Goal: Task Accomplishment & Management: Complete application form

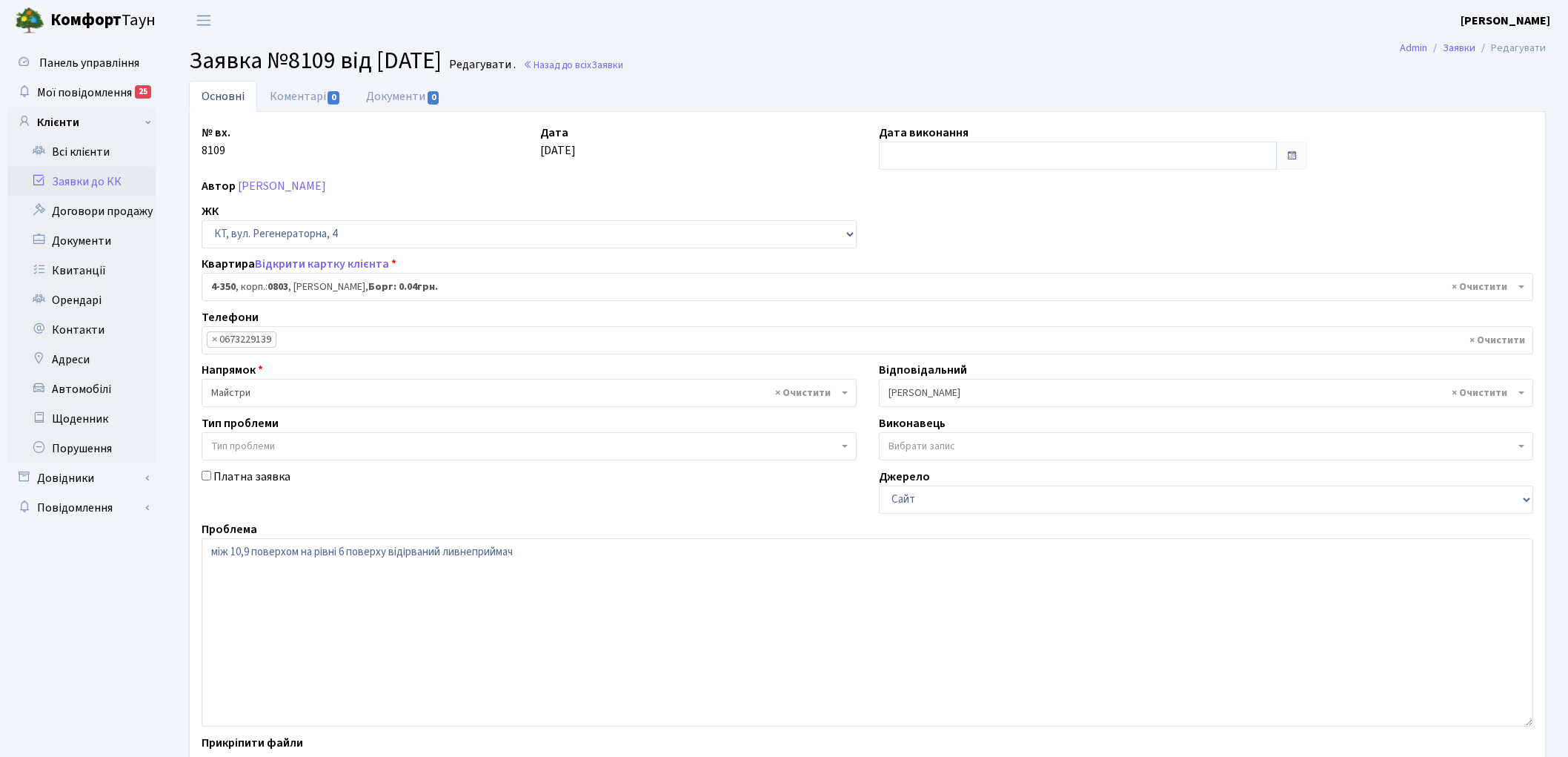
select select "1809"
click at [74, 182] on link "Заявки до КК" at bounding box center [81, 181] width 148 height 29
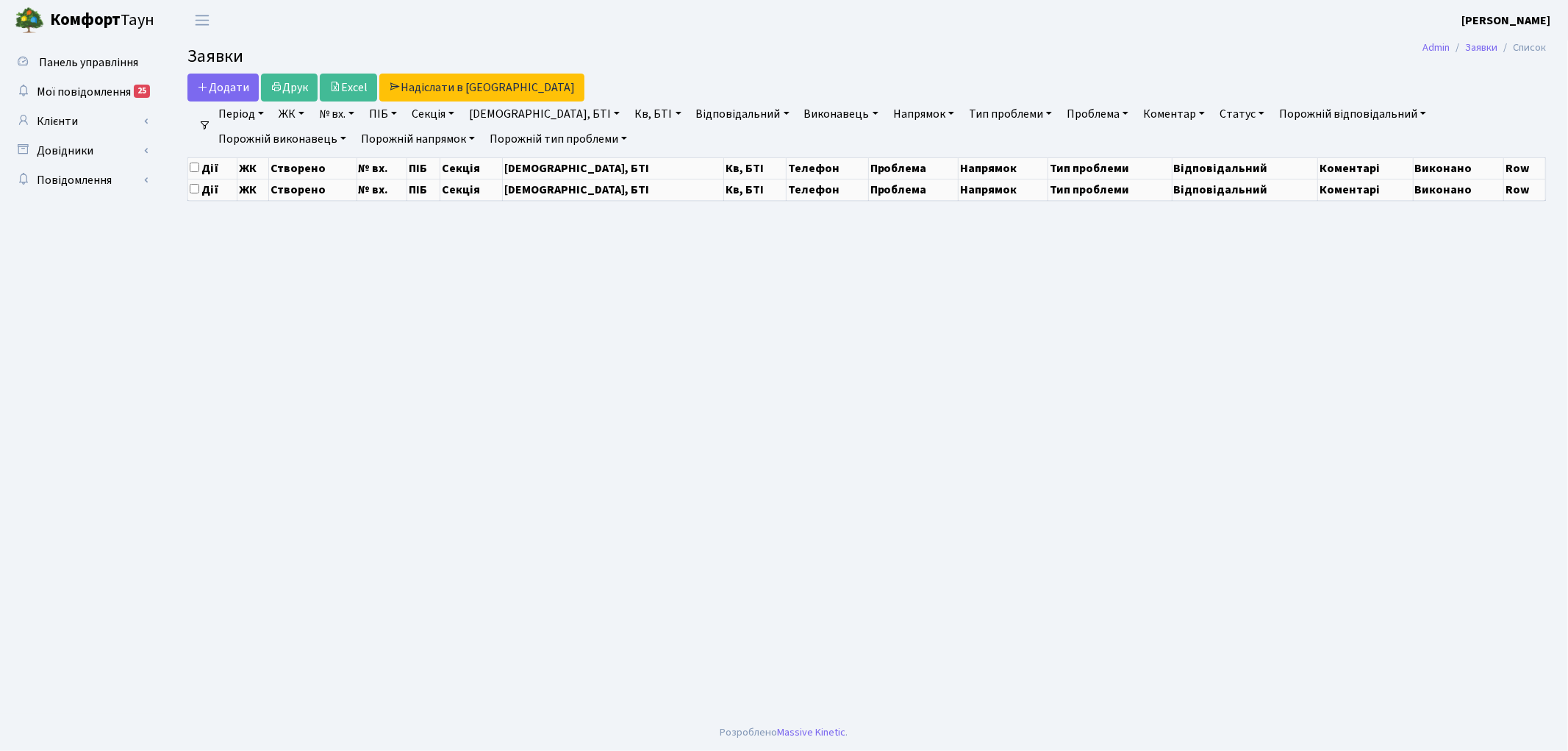
select select "25"
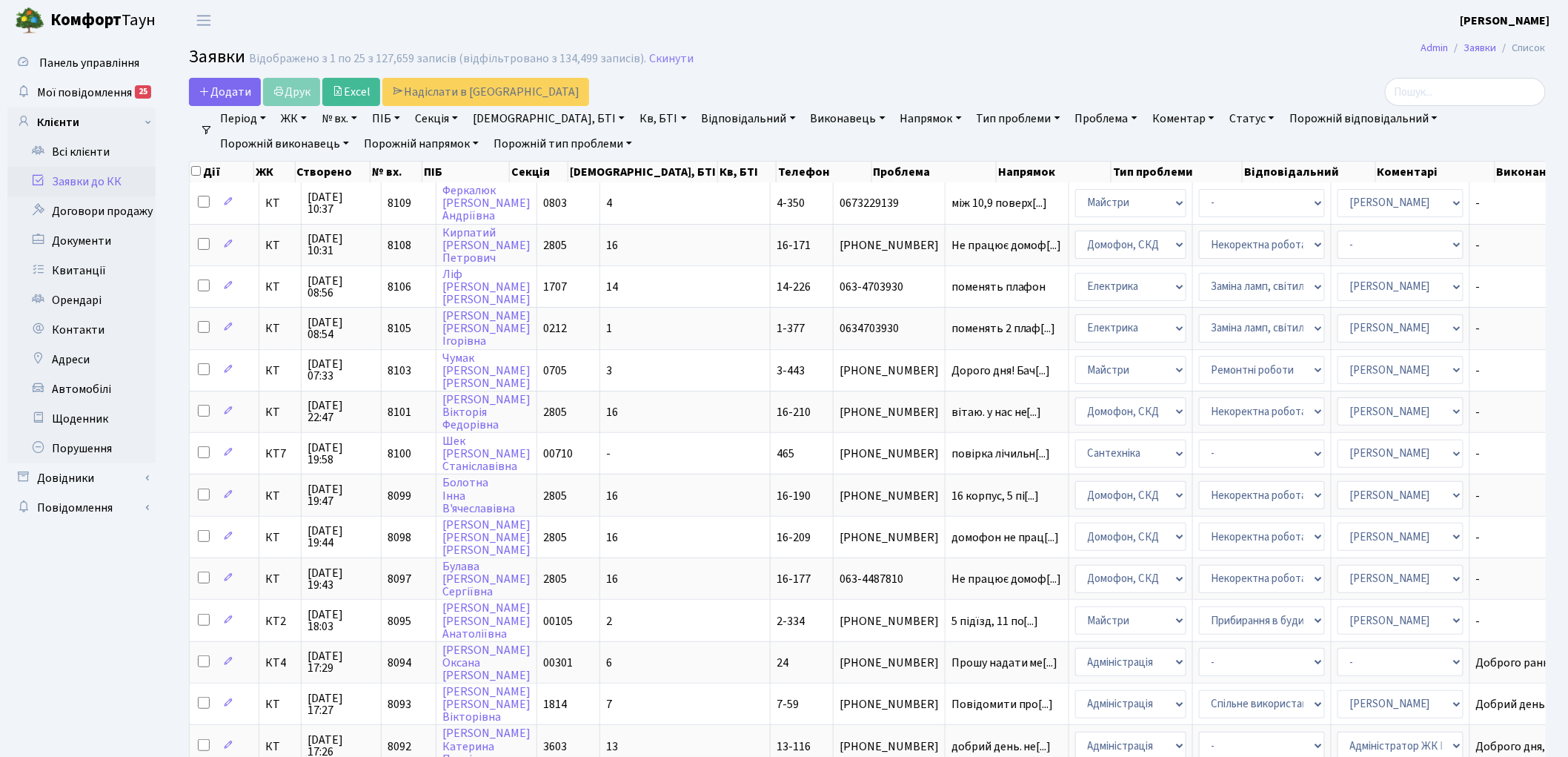
click at [112, 183] on link "Заявки до КК" at bounding box center [81, 181] width 148 height 29
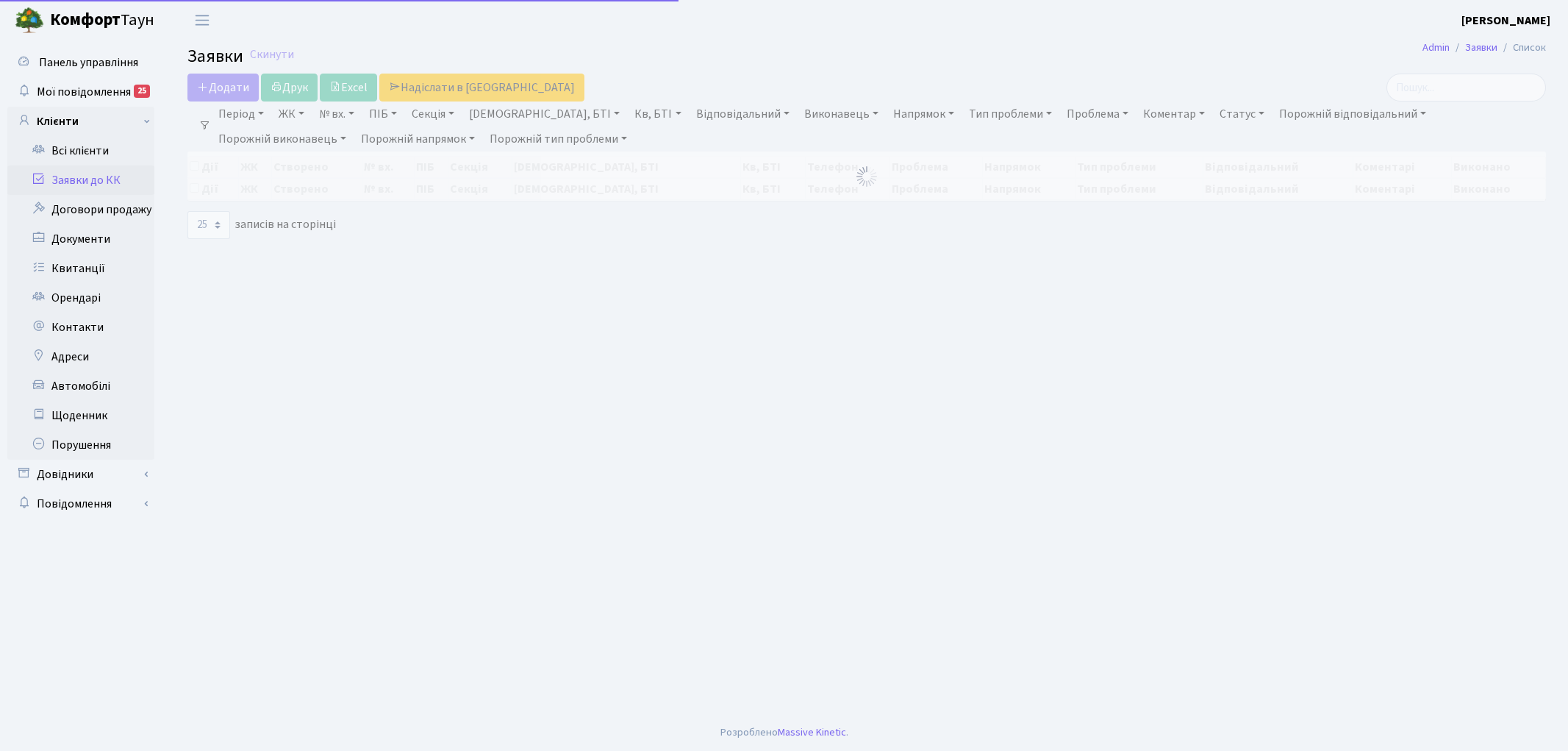
select select "25"
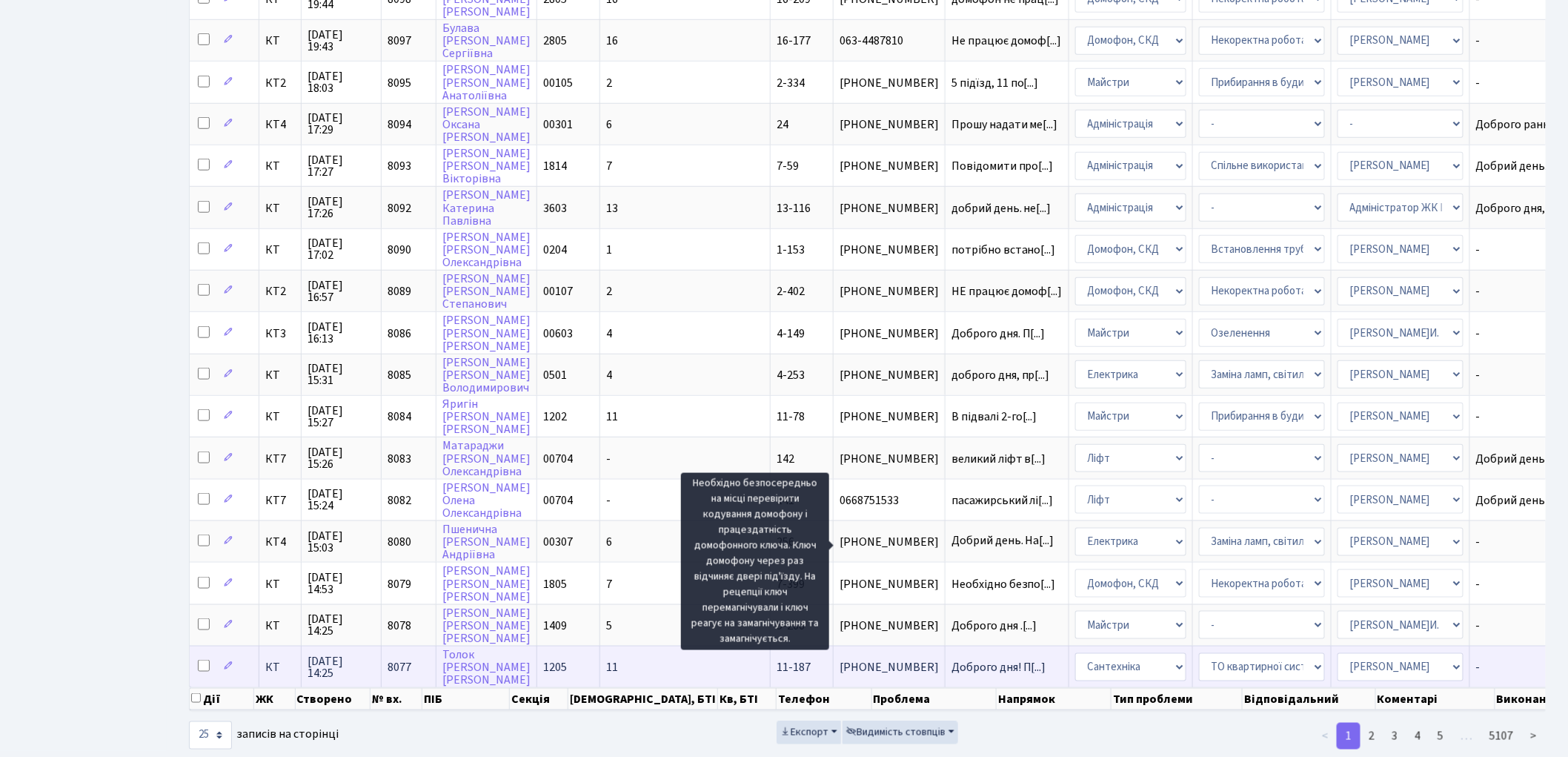
scroll to position [541, 0]
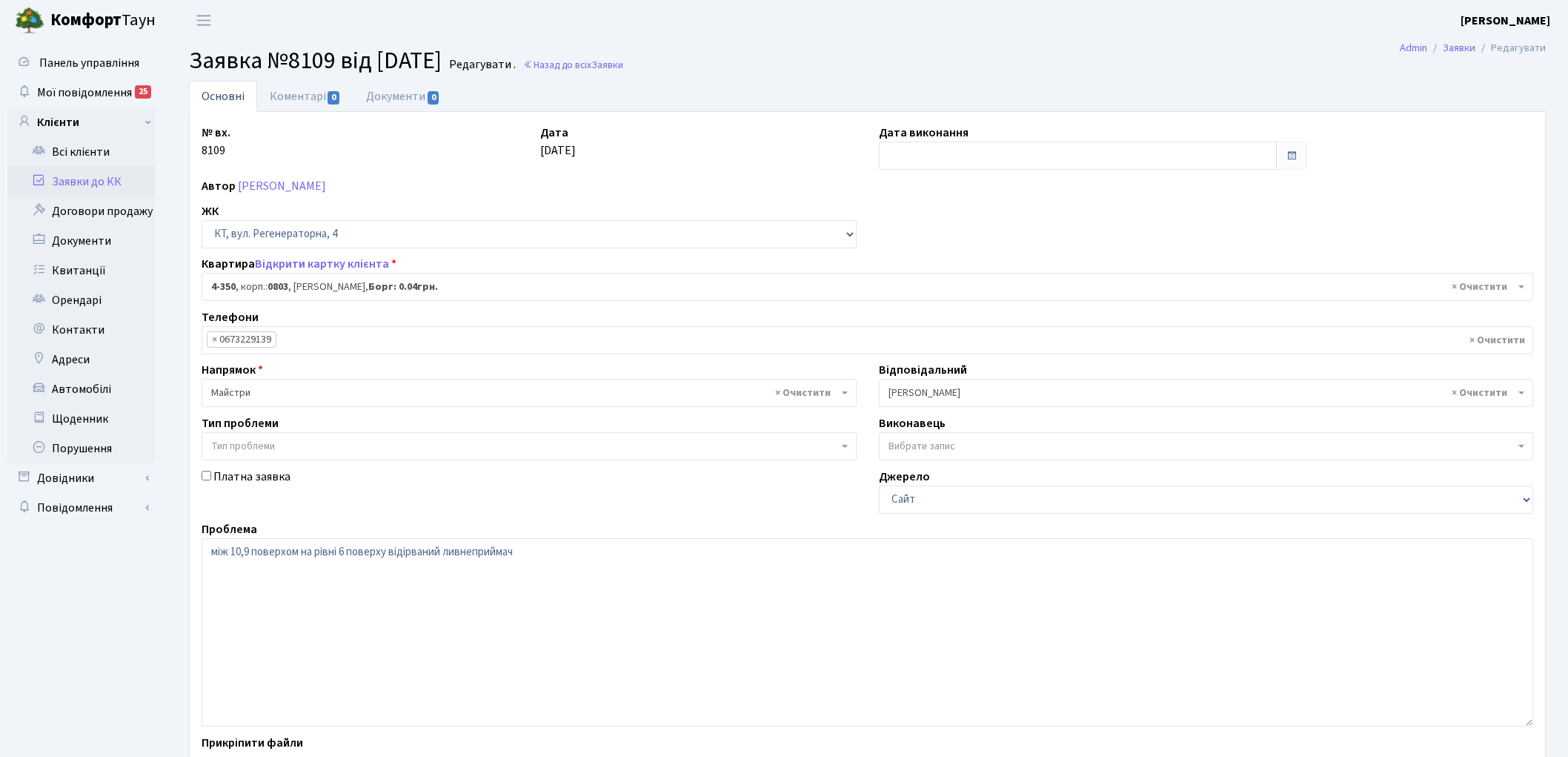
select select "1809"
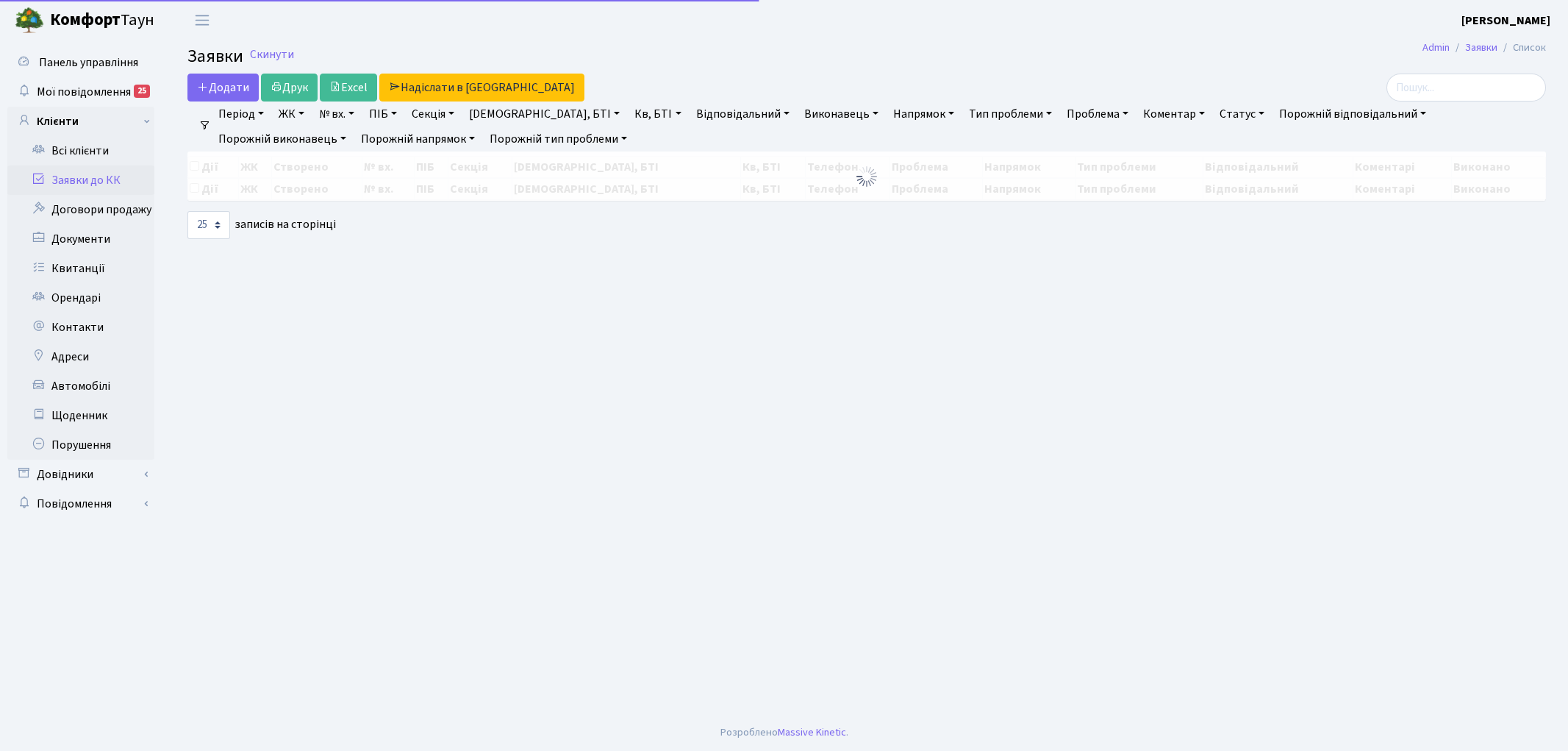
select select "25"
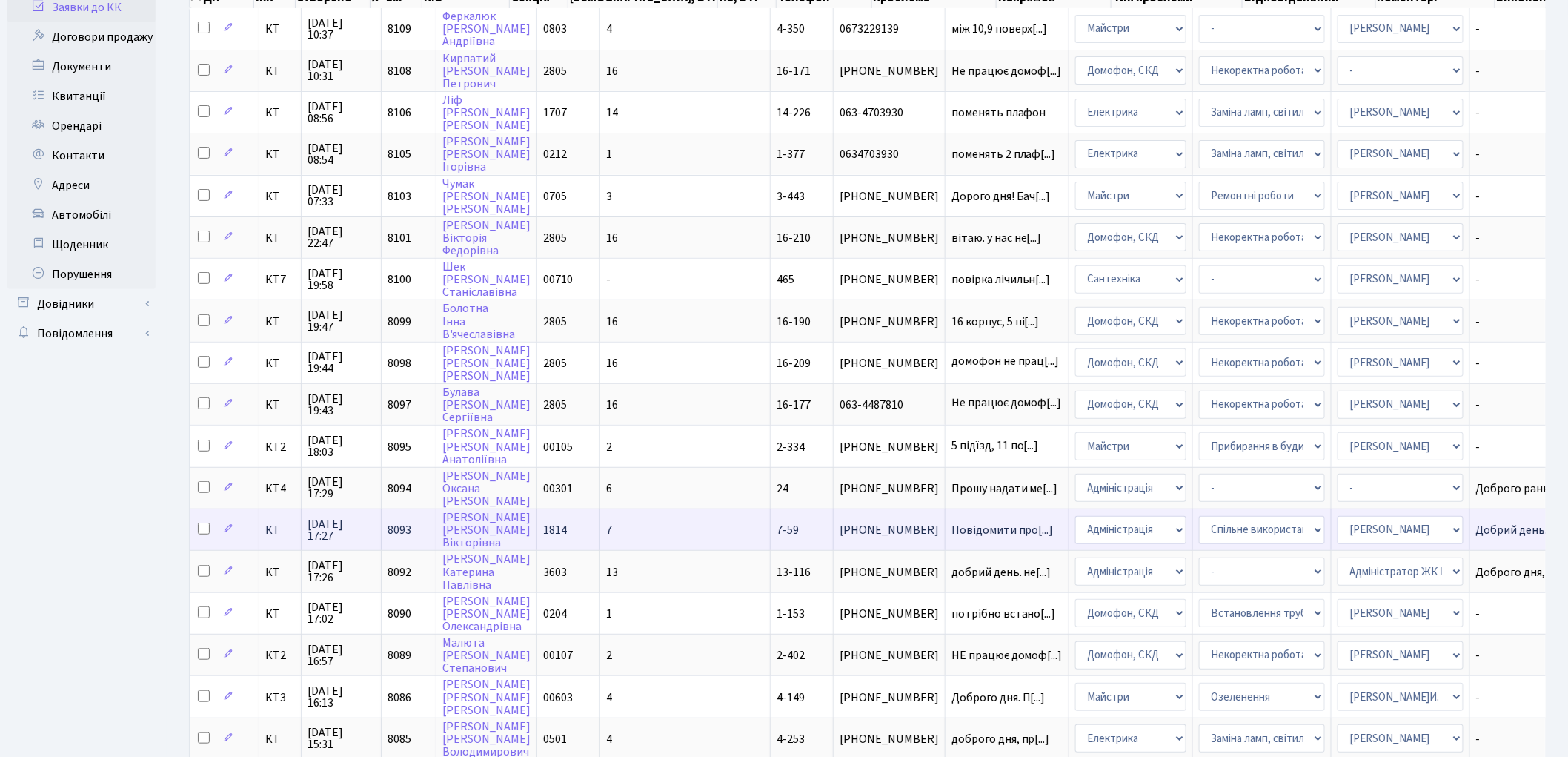
scroll to position [200, 0]
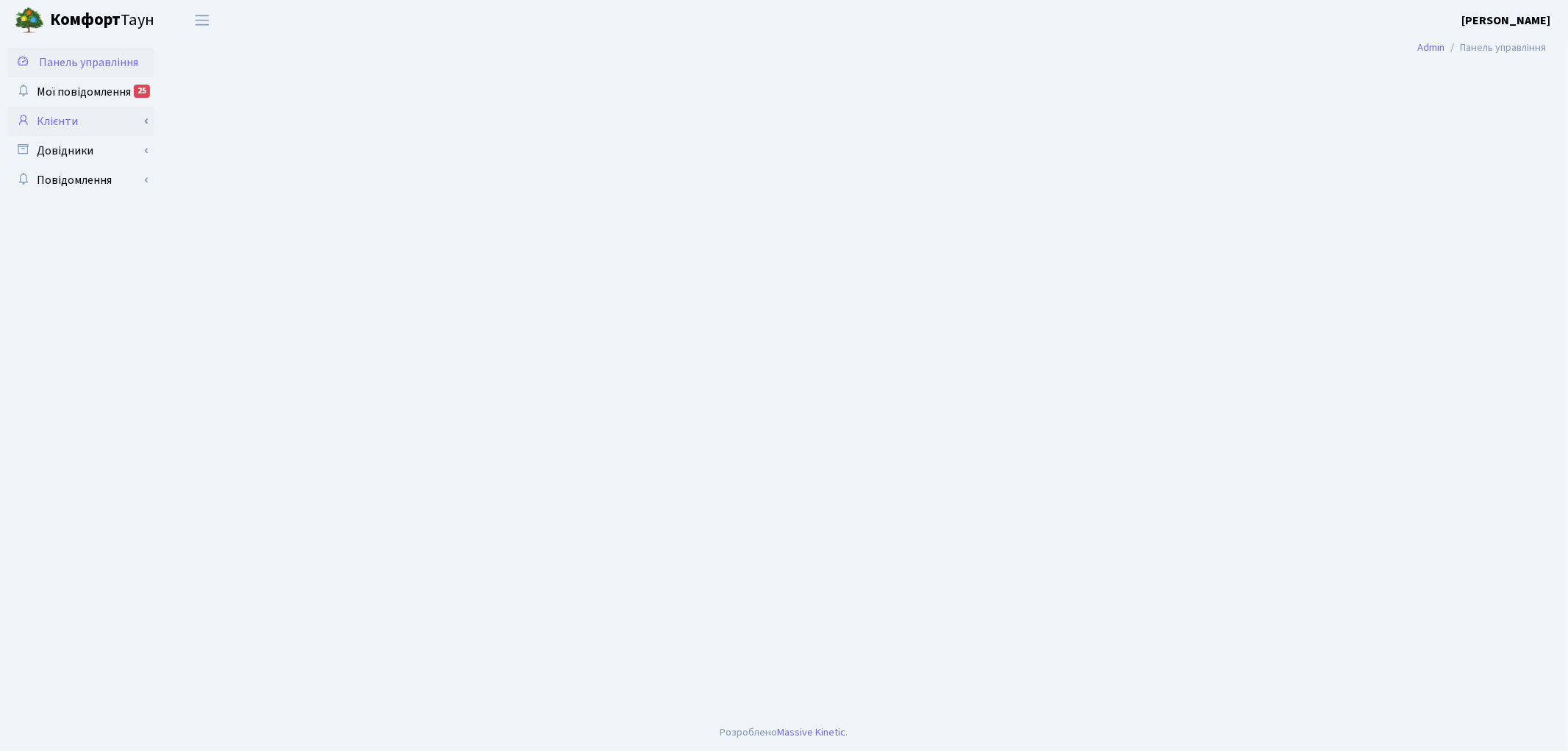
click at [106, 119] on link "Клієнти" at bounding box center [80, 120] width 147 height 29
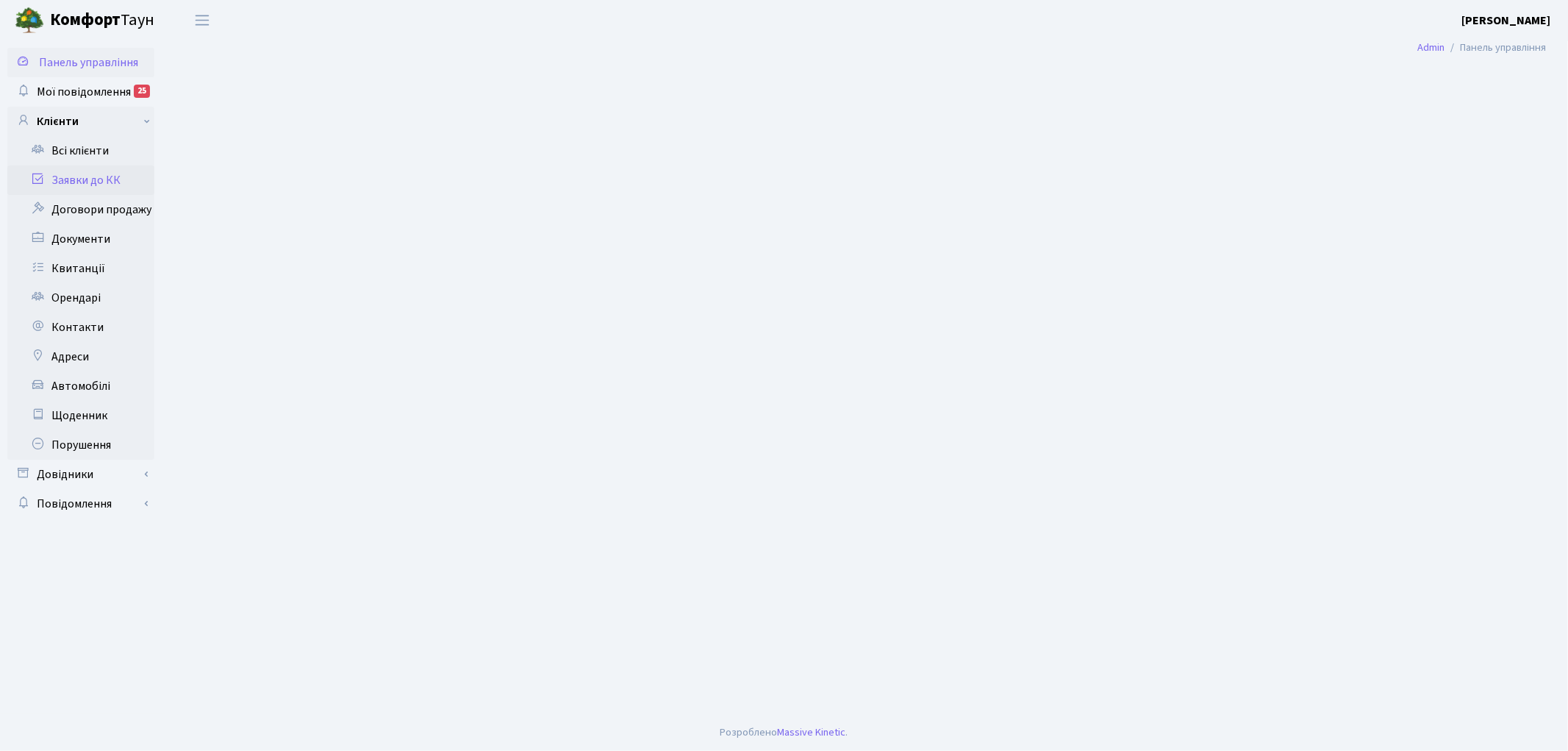
click at [90, 179] on link "Заявки до КК" at bounding box center [80, 179] width 147 height 29
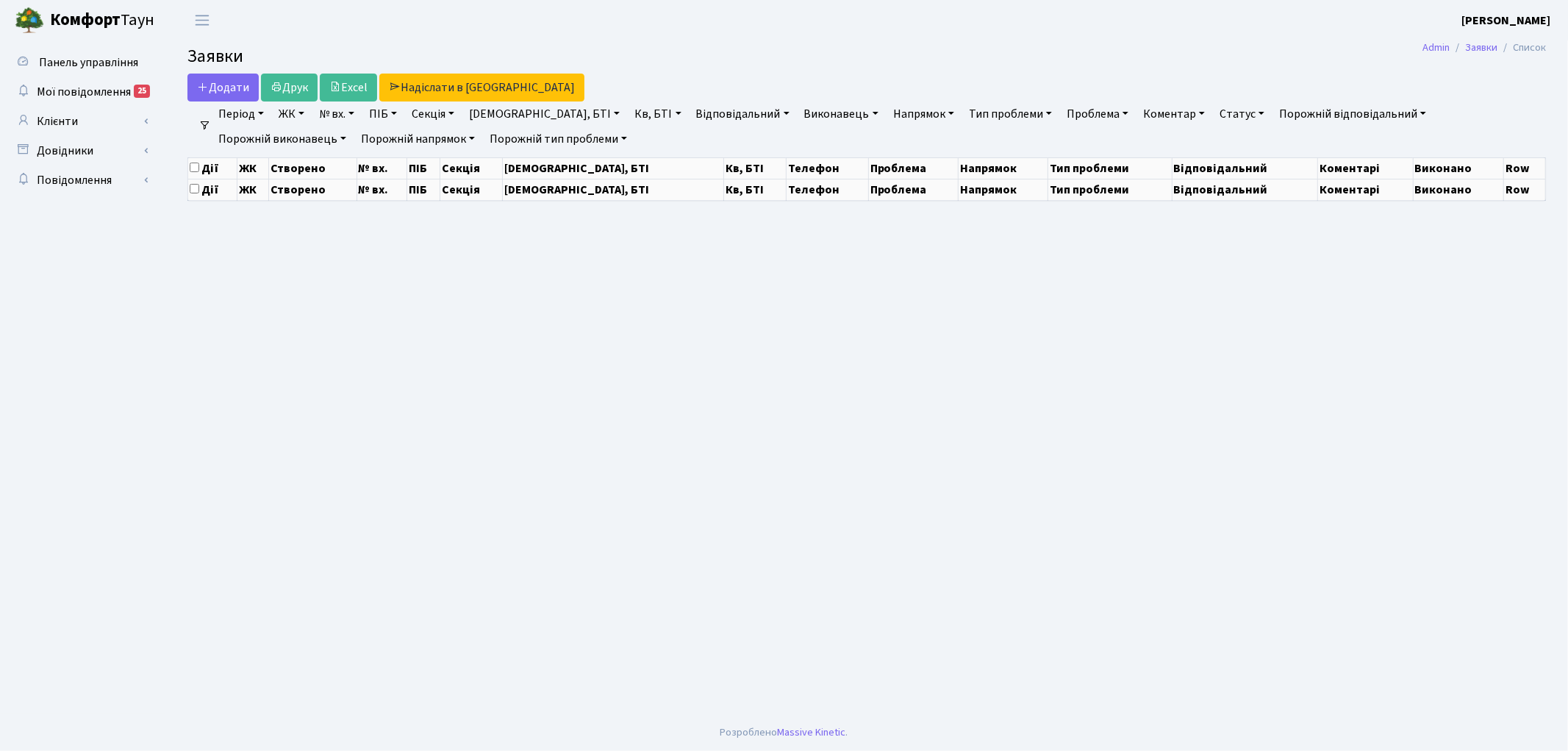
select select "25"
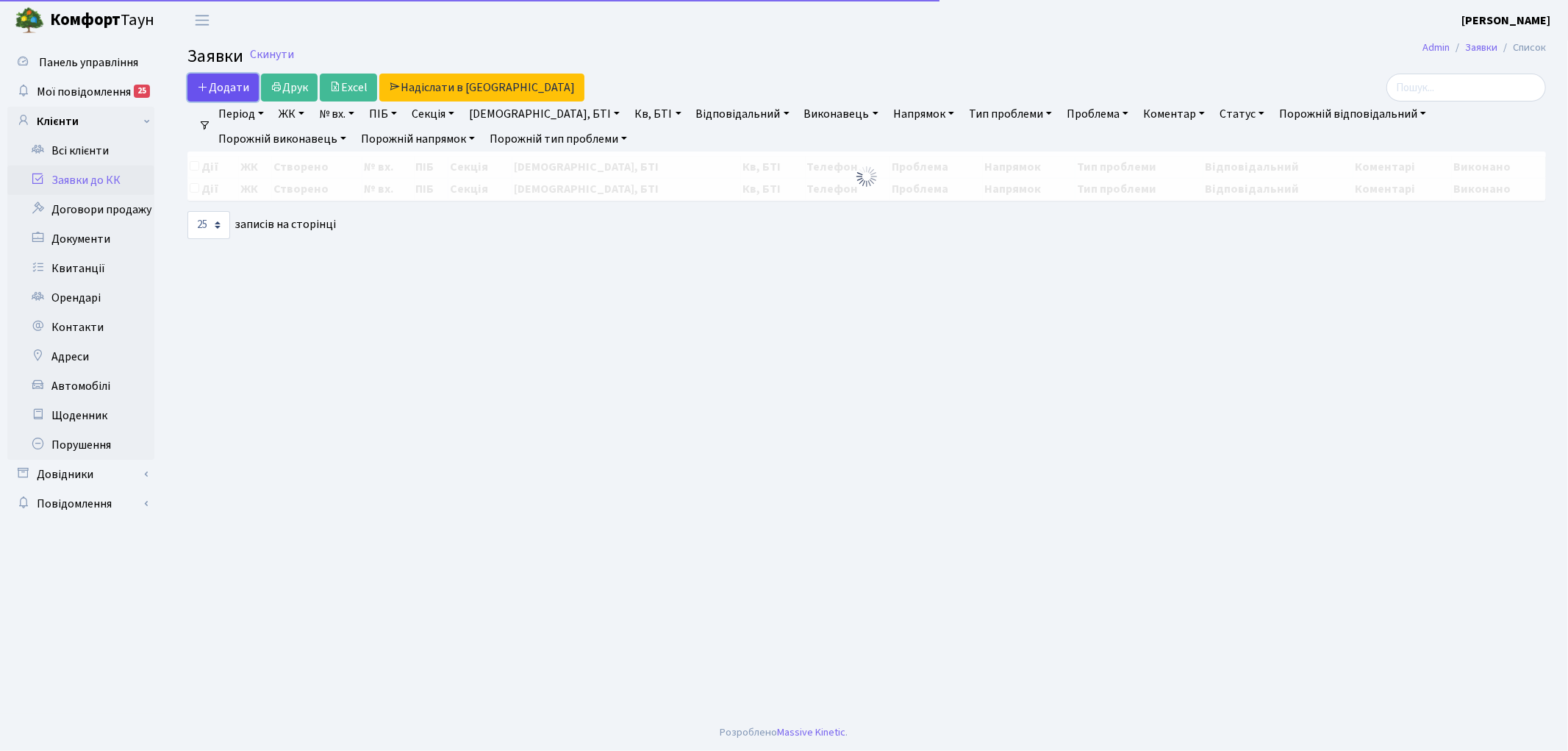
click at [218, 78] on link "Додати" at bounding box center [222, 88] width 71 height 28
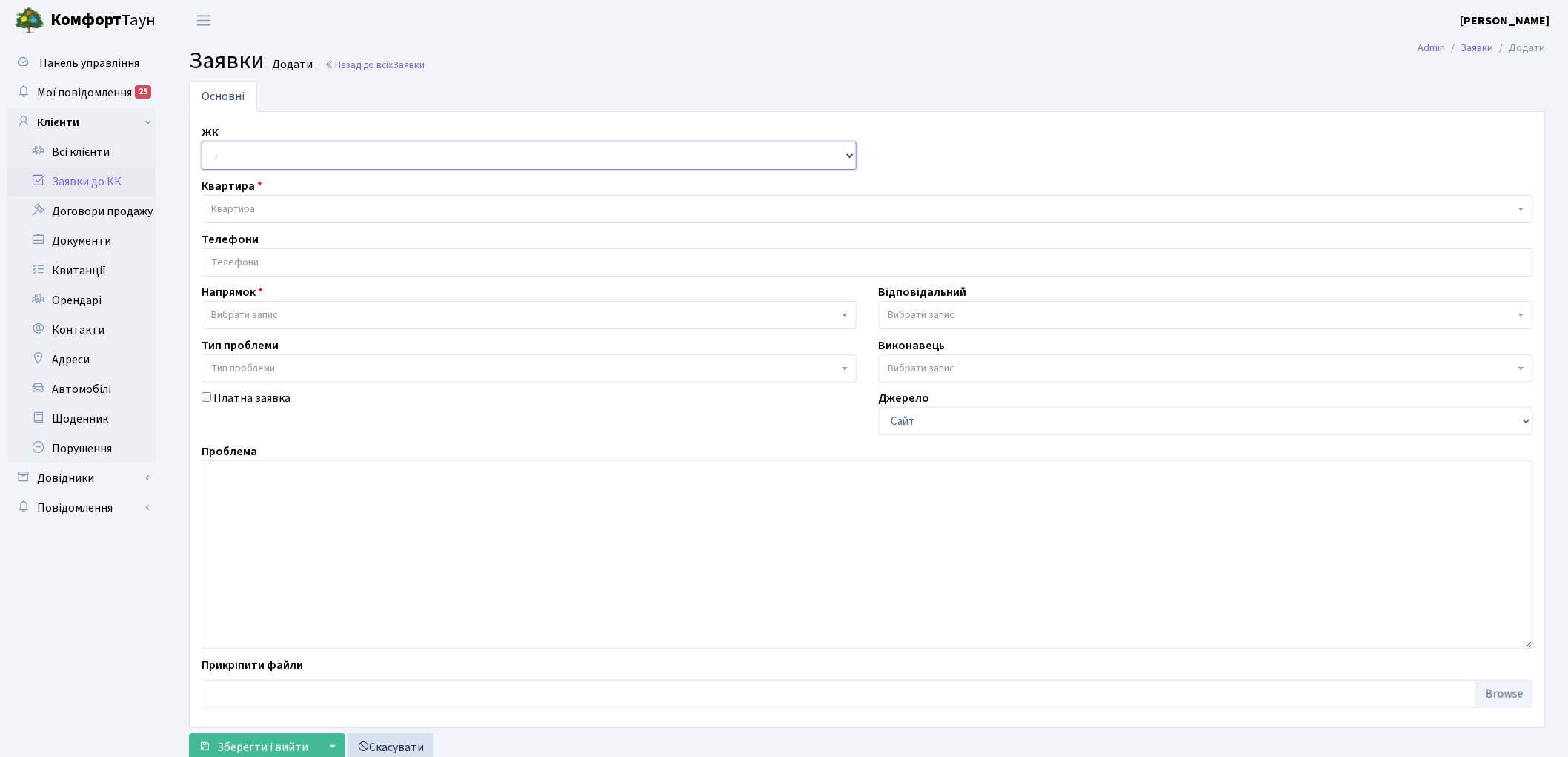
click at [248, 160] on select "- КТ, вул. Регенераторна, 4 КТ2, просп. Соборності, 17 КТ3, вул. Березнева, 16 …" at bounding box center [528, 156] width 655 height 28
select select "271"
click at [201, 142] on select "- КТ, вул. Регенераторна, 4 КТ2, просп. Соборності, 17 КТ3, вул. Березнева, 16 …" at bounding box center [528, 156] width 655 height 28
select select
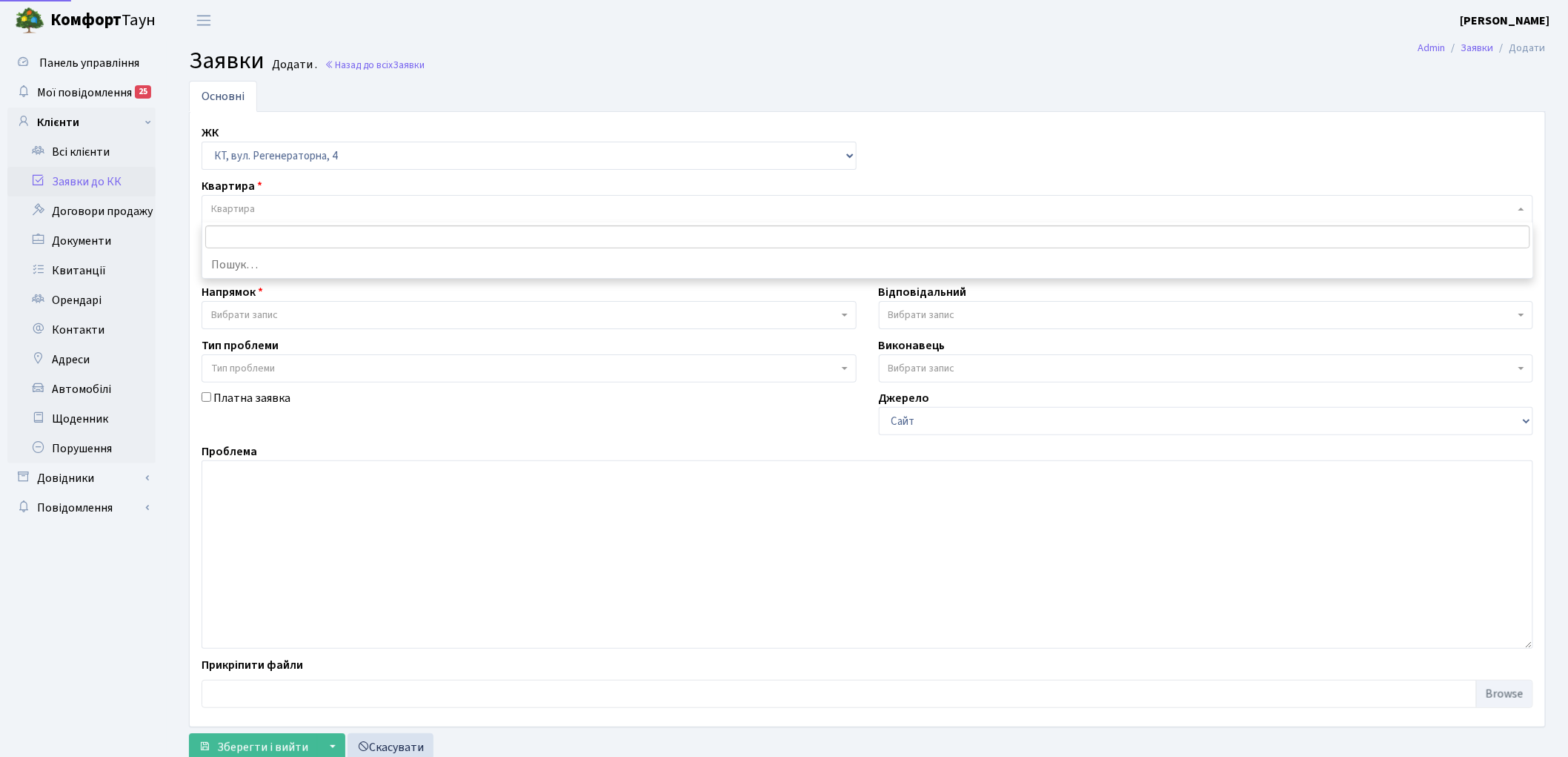
click at [255, 204] on span "Квартира" at bounding box center [862, 208] width 1304 height 15
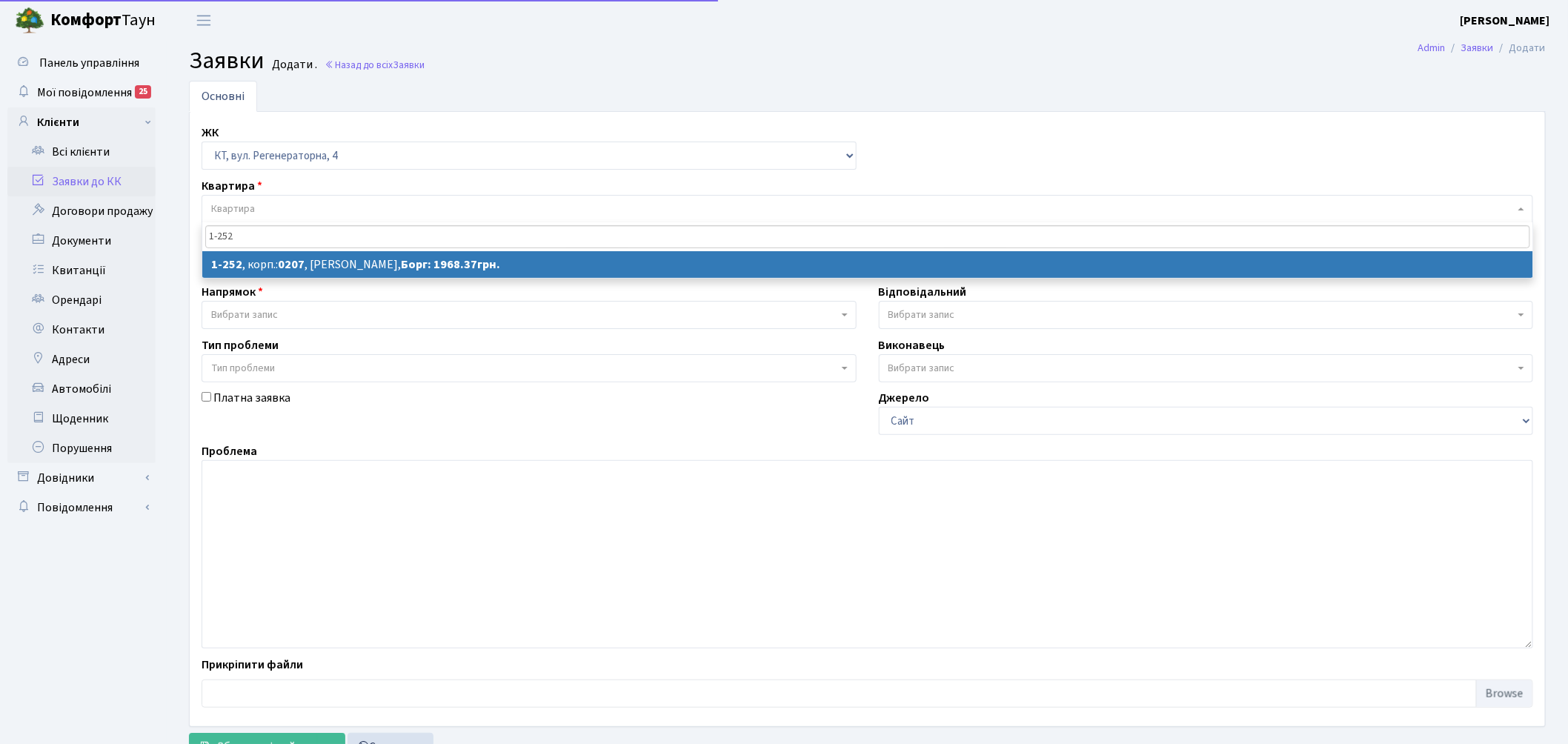
type input "1-252"
select select
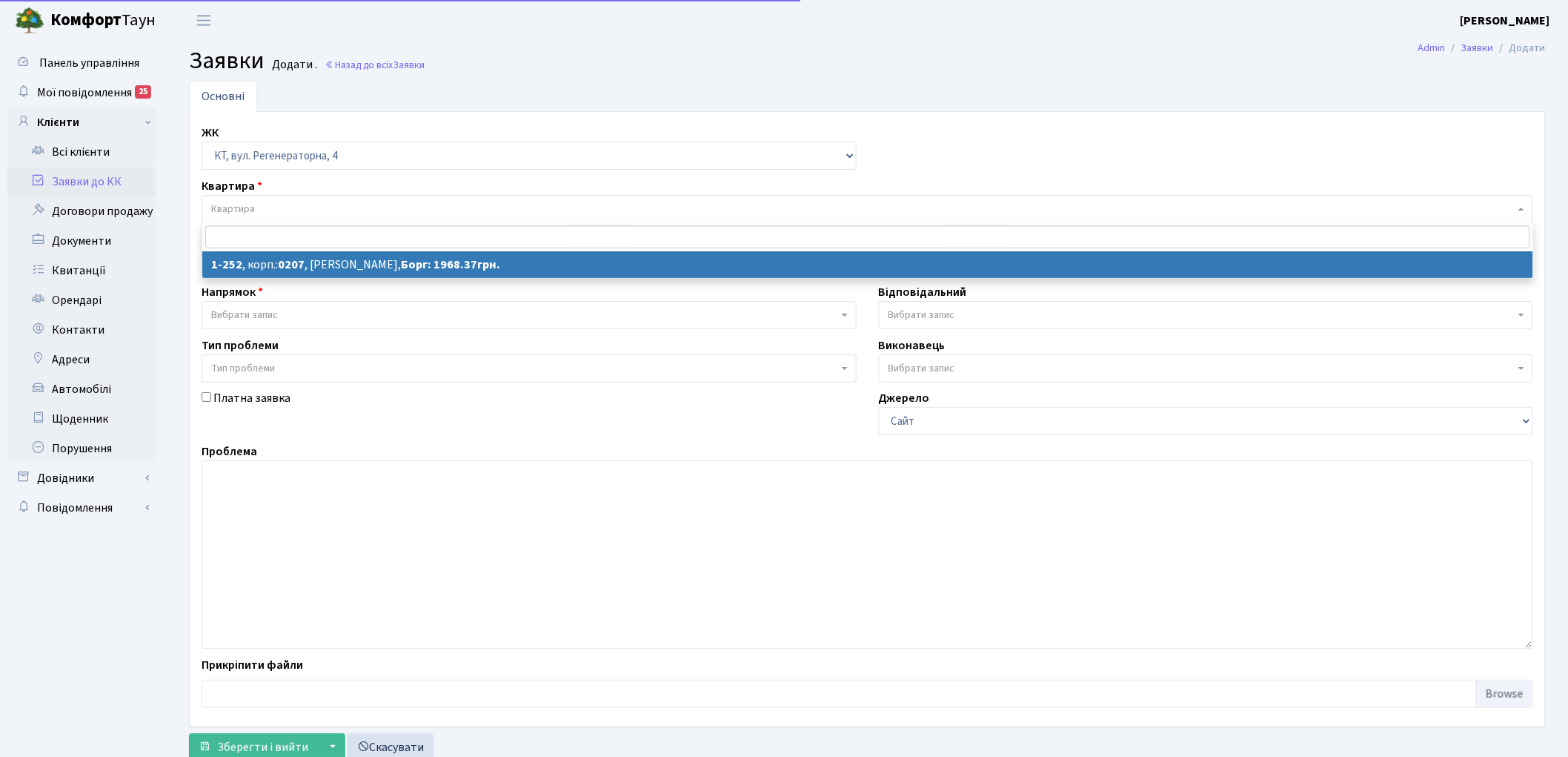
select select "252"
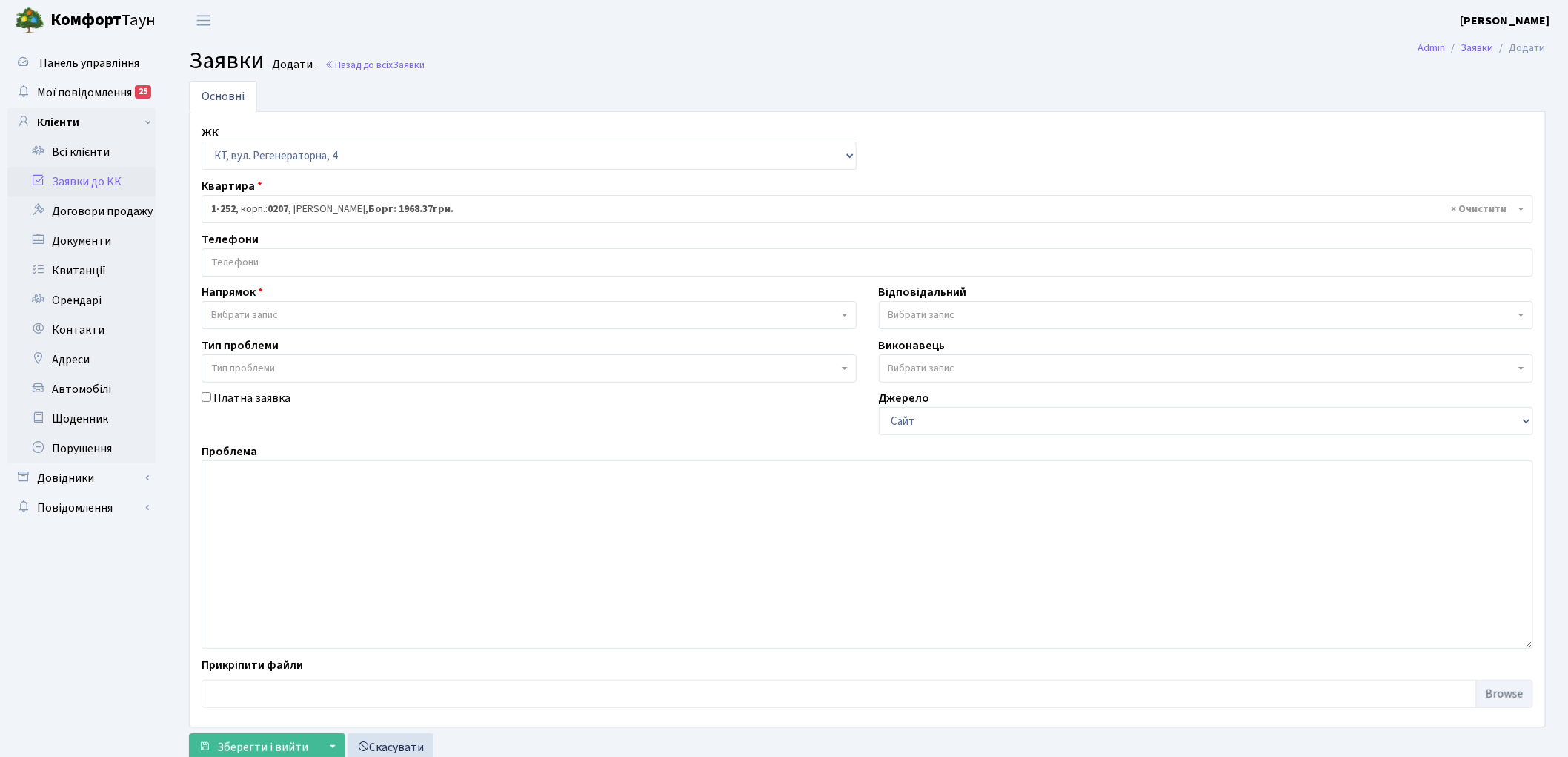
click at [313, 265] on input "search" at bounding box center [867, 262] width 1330 height 27
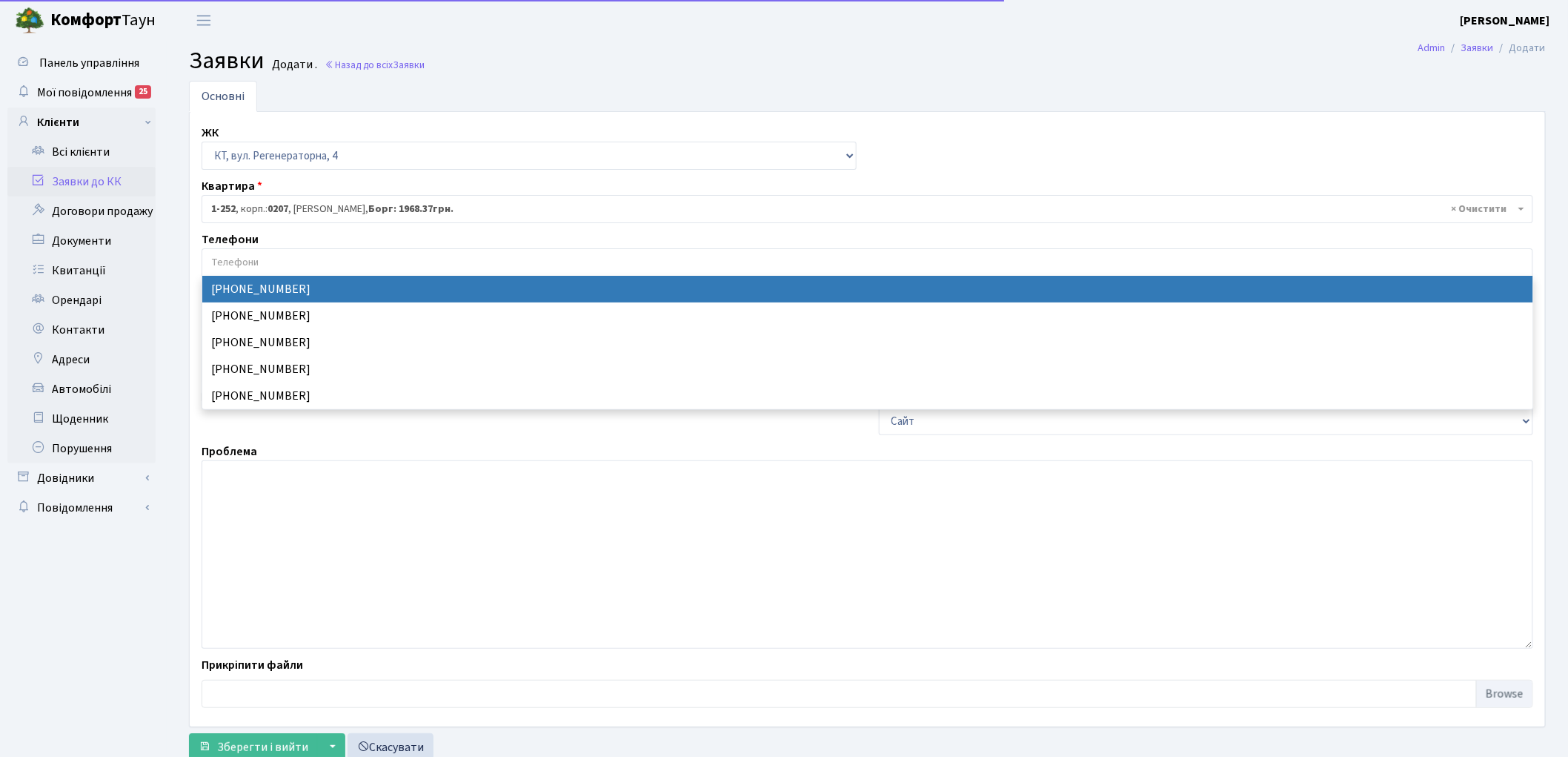
select select "69375"
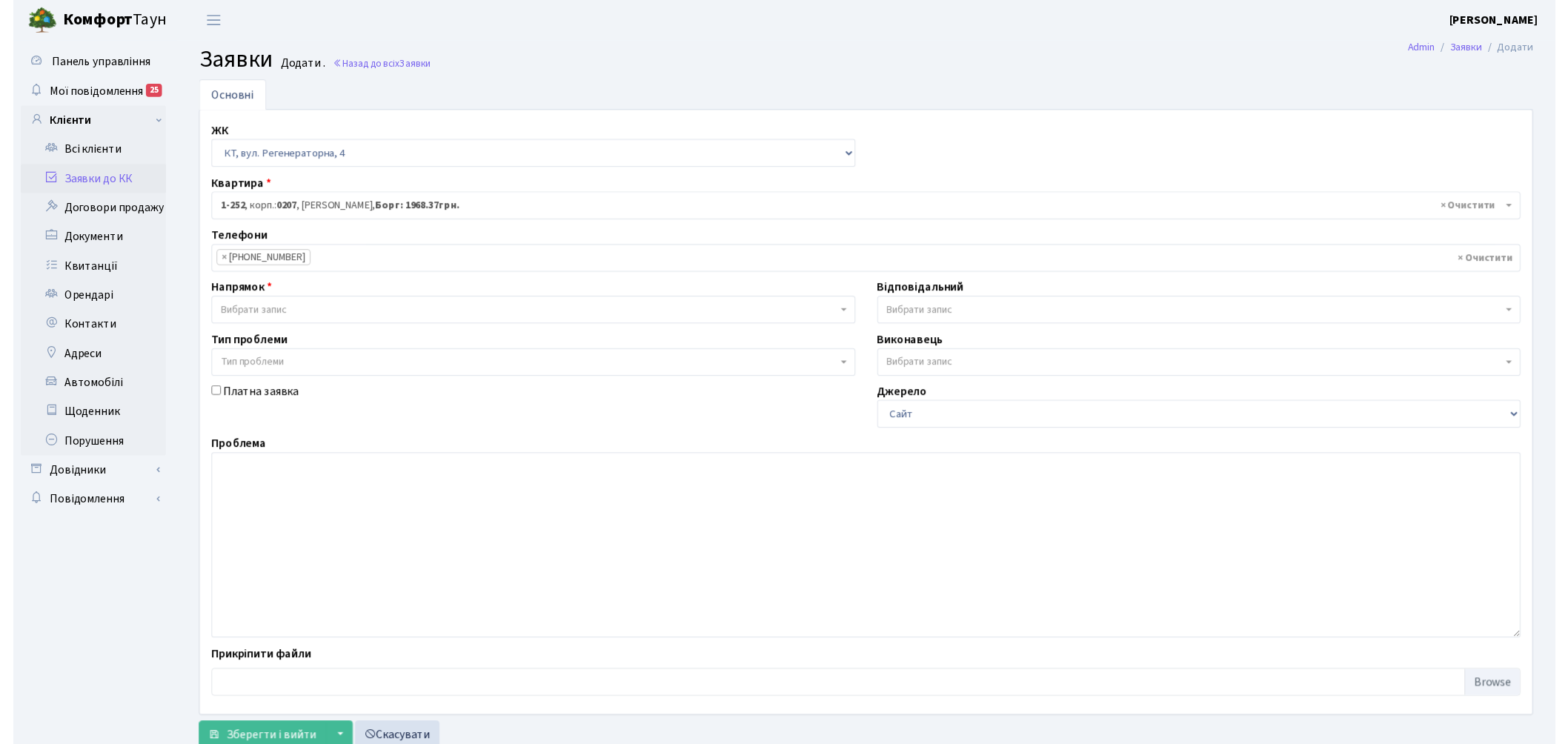
click at [287, 319] on span "Вибрати запис" at bounding box center [524, 315] width 627 height 15
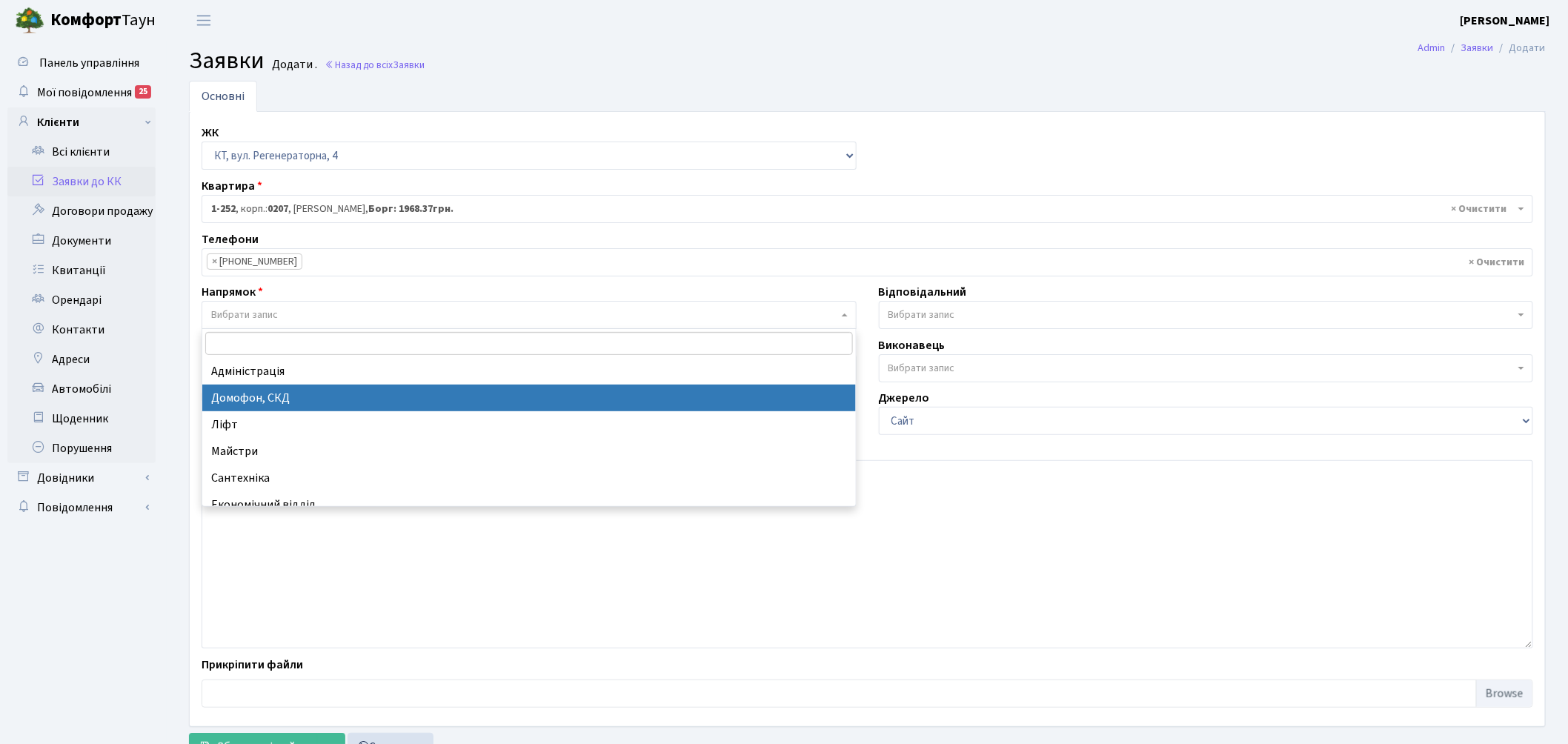
select select "4"
select select
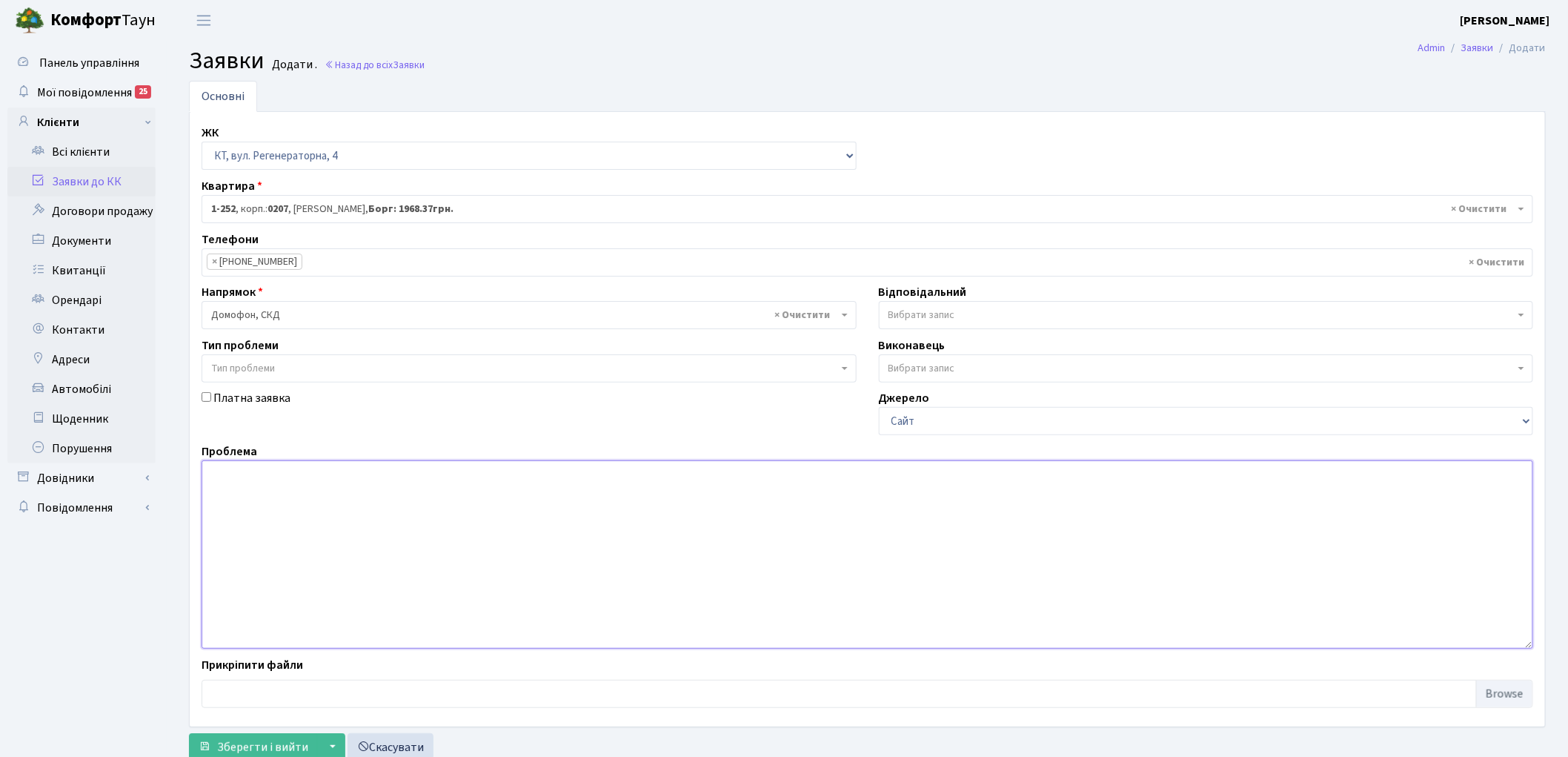
click at [299, 536] on textarea at bounding box center [867, 554] width 1331 height 188
type textarea "н"
type textarea "п.7 не працює домофонна система"
click at [923, 296] on label "Відповідальний" at bounding box center [923, 292] width 88 height 18
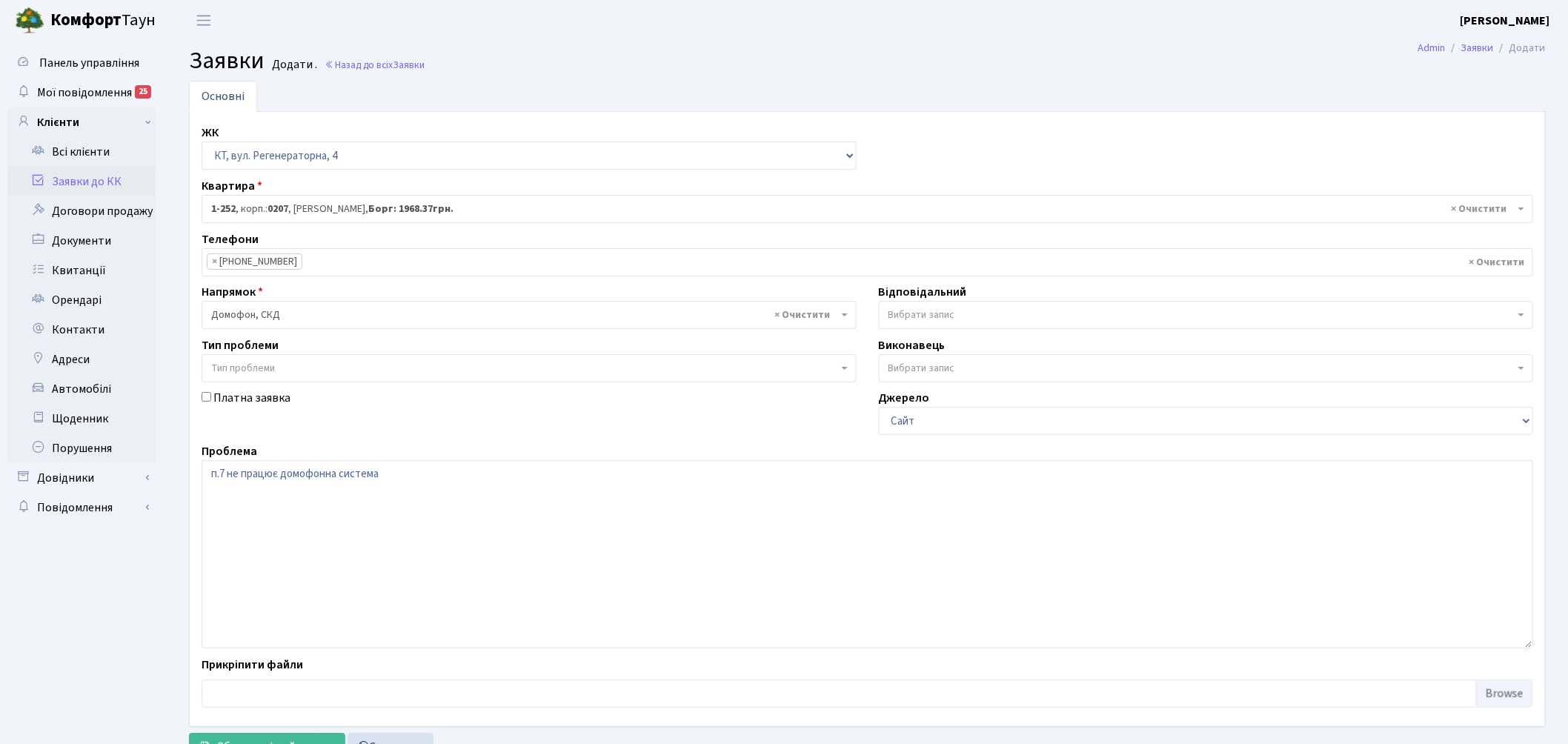
click at [916, 311] on span "Вибрати запис" at bounding box center [921, 315] width 66 height 15
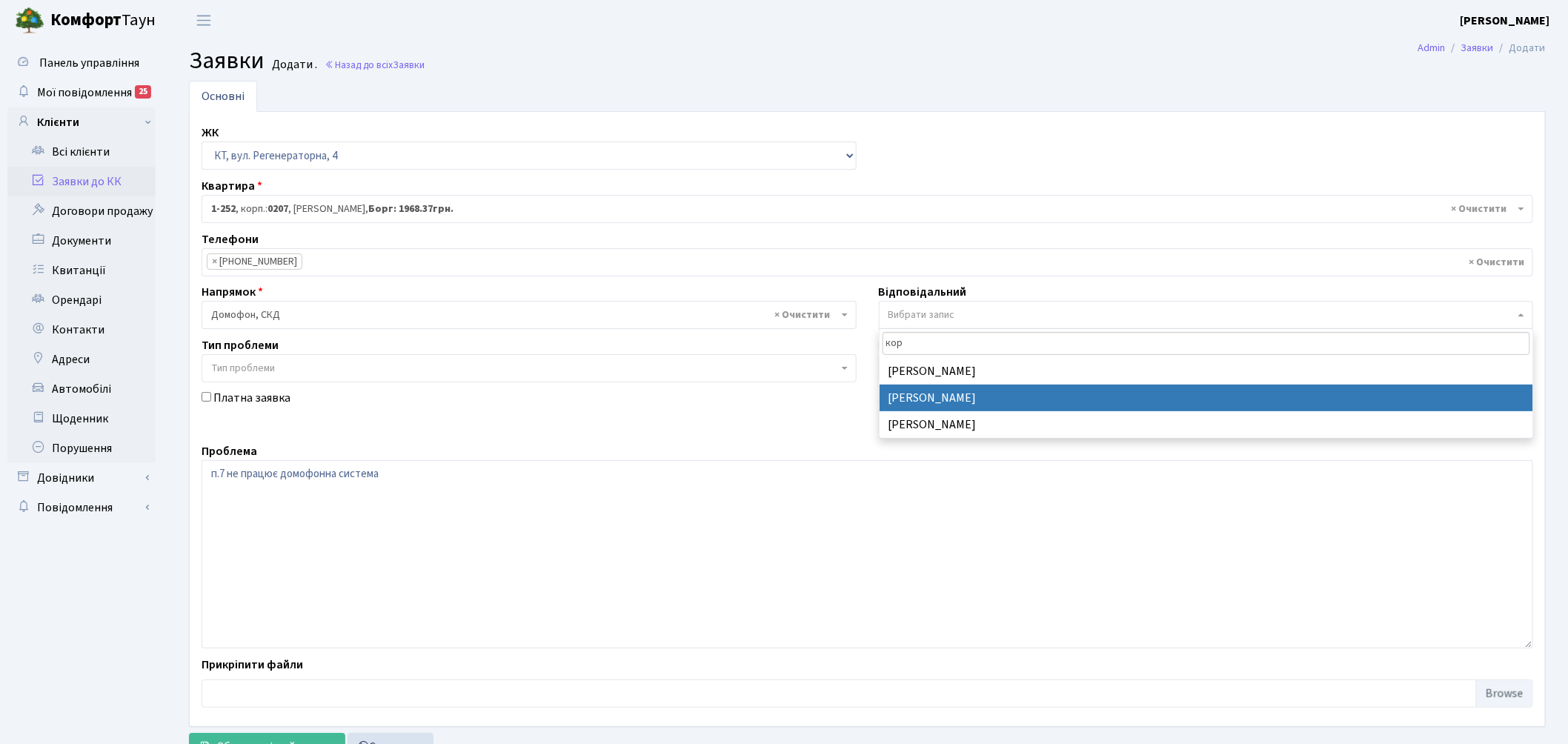
type input "кор"
select select "22"
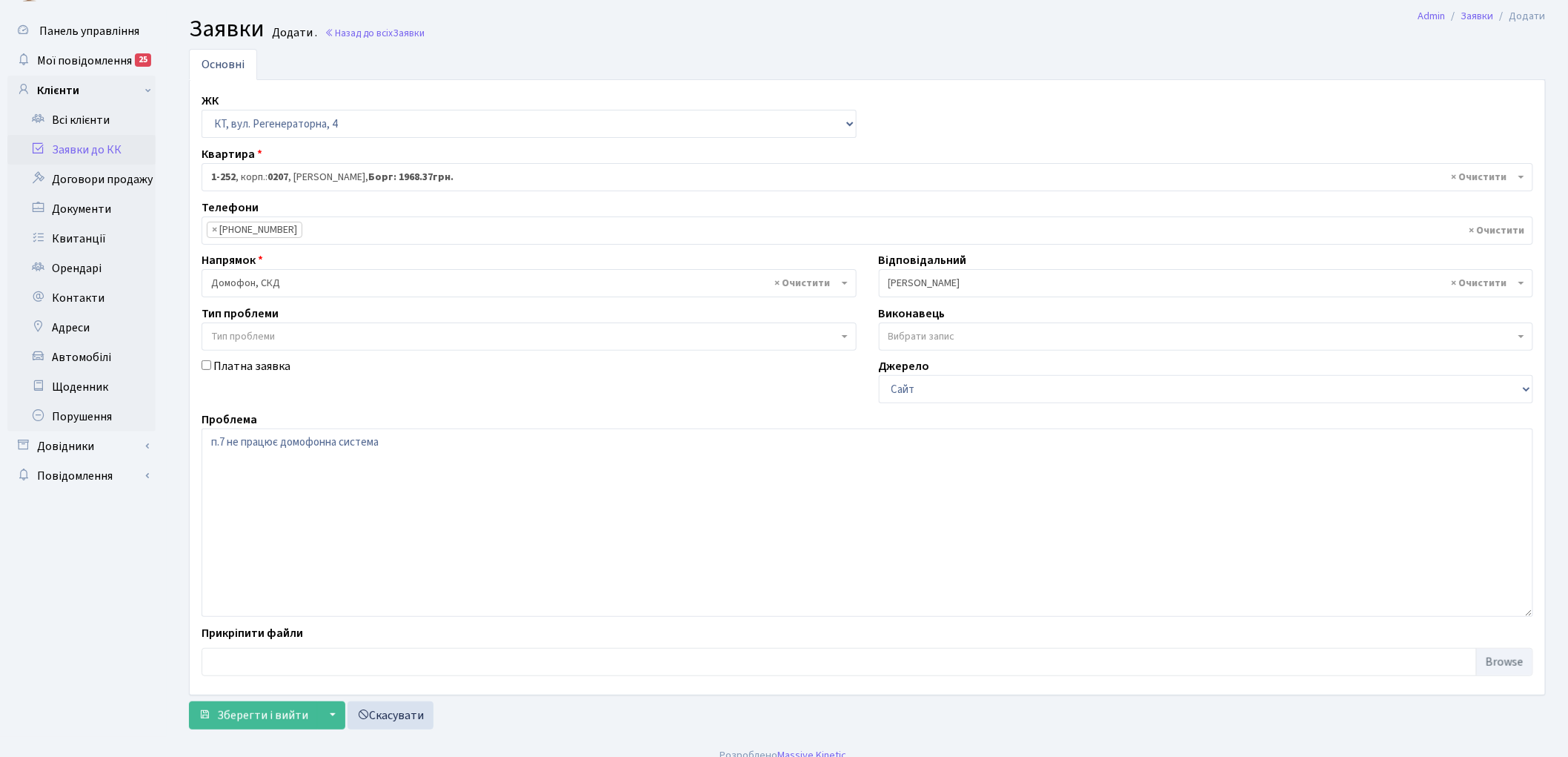
scroll to position [49, 0]
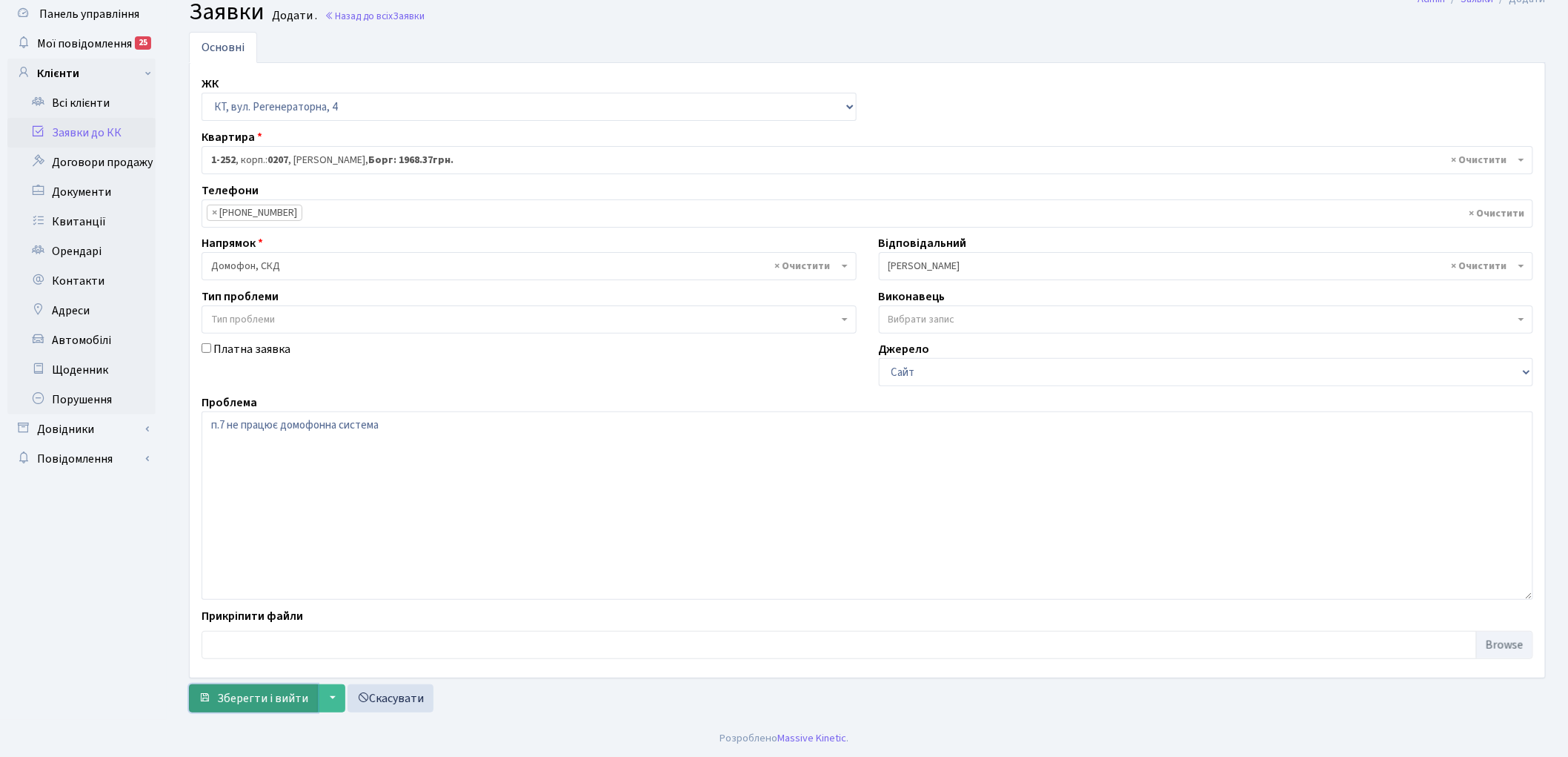
click at [209, 684] on button "Зберегти і вийти" at bounding box center [253, 698] width 129 height 28
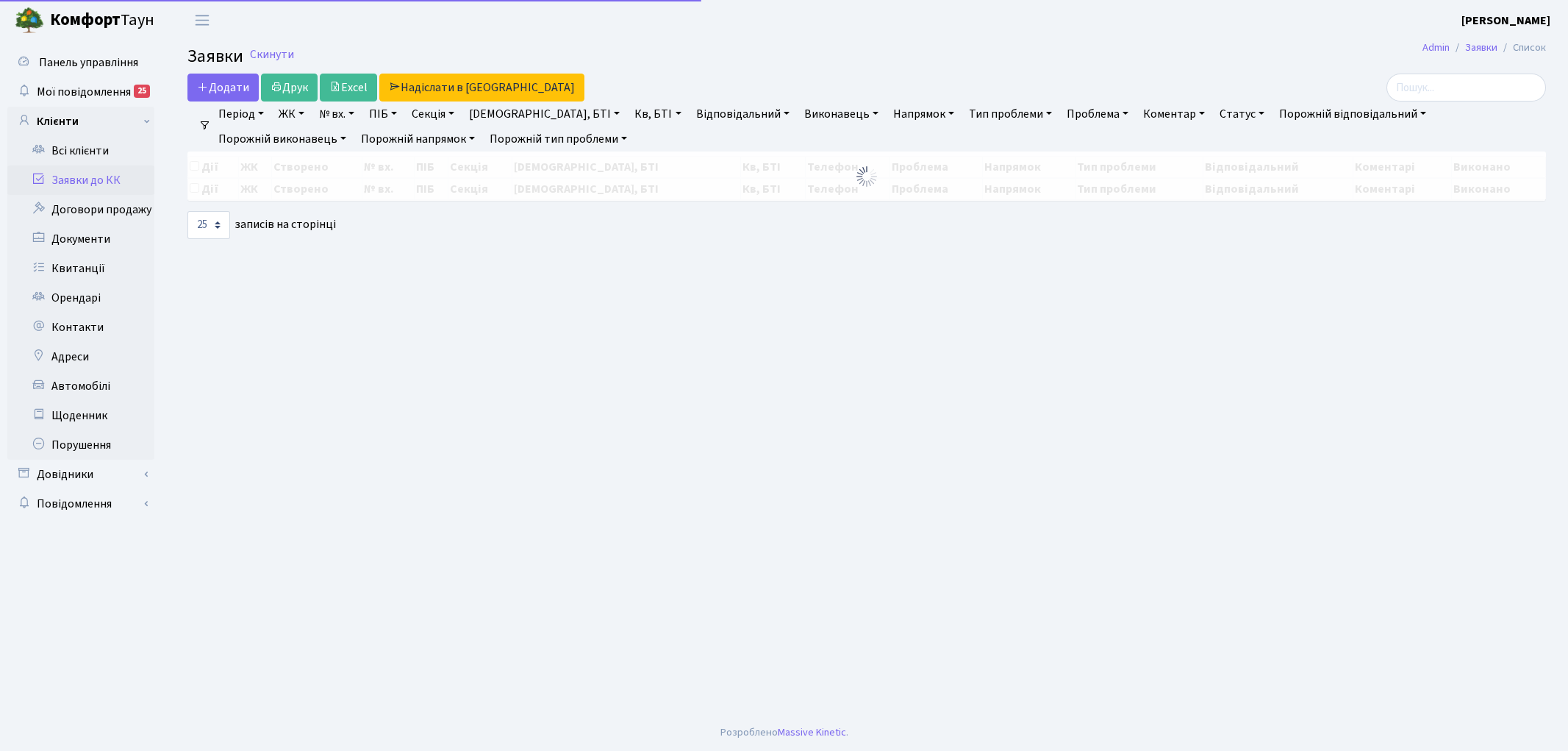
select select "25"
